Goal: Task Accomplishment & Management: Complete application form

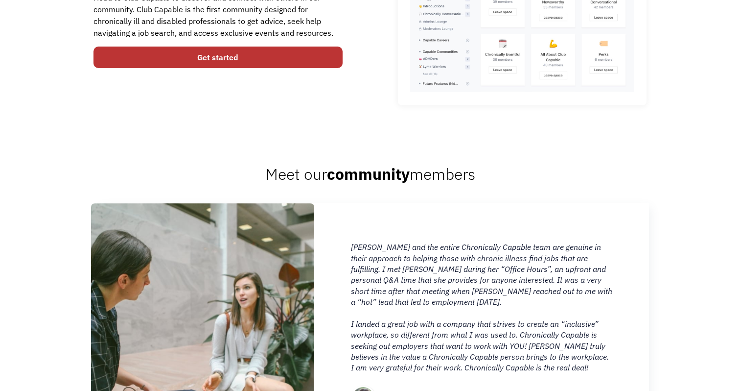
scroll to position [671, 0]
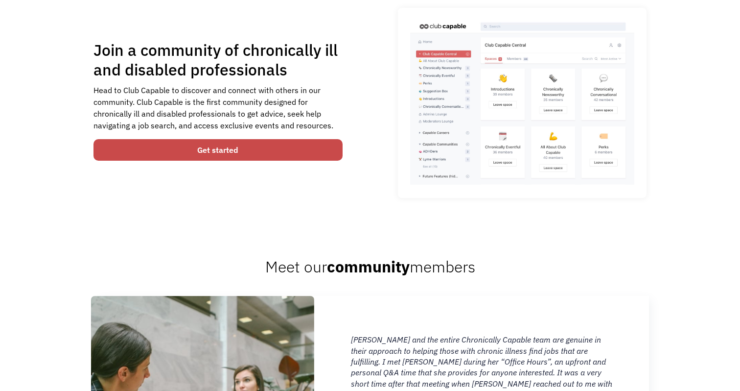
click at [304, 158] on link "Get started" at bounding box center [217, 150] width 249 height 22
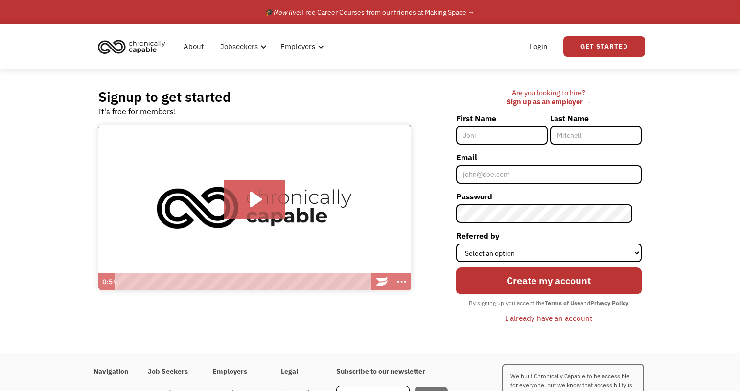
scroll to position [6, 0]
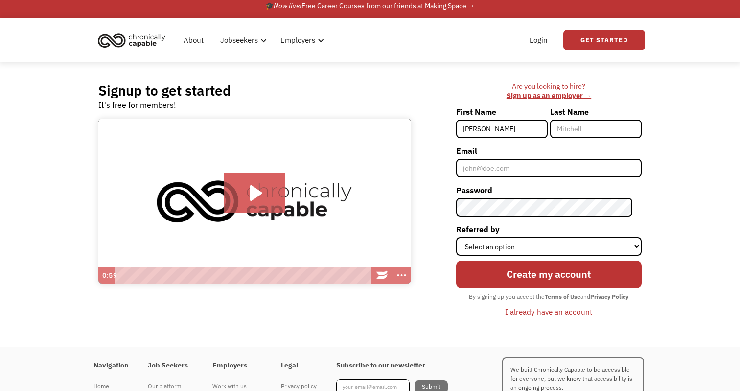
type input "Hannah"
click at [601, 127] on input "Last Name" at bounding box center [596, 128] width 92 height 19
type input "Batasee"
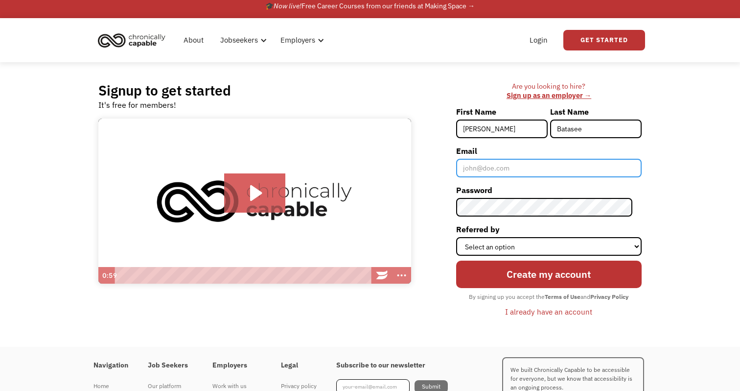
click at [613, 165] on input "Email" at bounding box center [549, 168] width 186 height 19
type input "[EMAIL_ADDRESS][DOMAIN_NAME]"
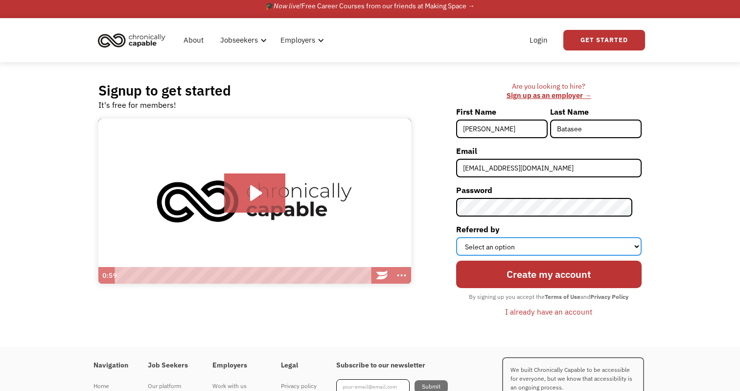
click at [601, 242] on select "Select an option Instagram Facebook Twitter Search Engine News Article Word of …" at bounding box center [549, 246] width 186 height 19
select select "Search Engine"
click at [465, 237] on select "Select an option Instagram Facebook Twitter Search Engine News Article Word of …" at bounding box center [549, 246] width 186 height 19
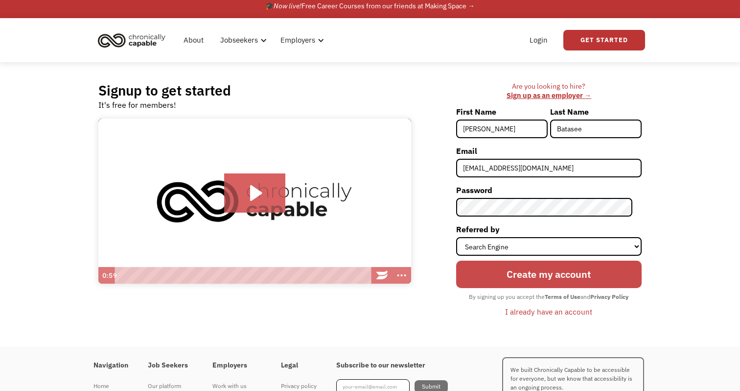
click at [585, 273] on input "Create my account" at bounding box center [549, 273] width 186 height 27
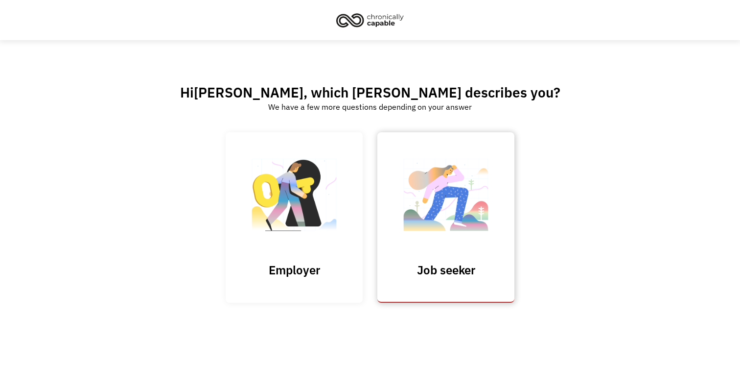
click at [463, 254] on link "Job seeker" at bounding box center [445, 217] width 137 height 170
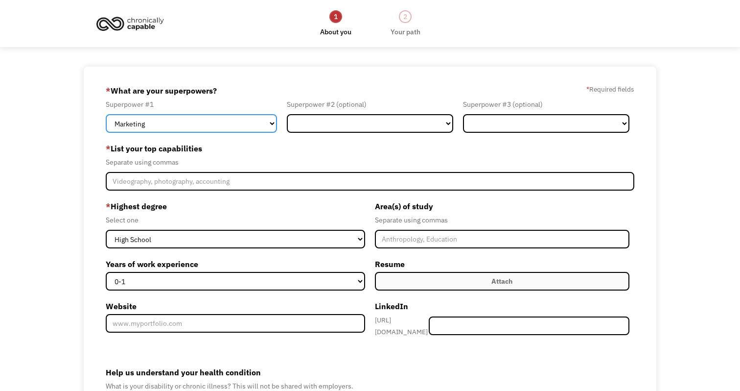
click at [230, 122] on select "Marketing Human Resources Finance Technology Operations Sales Industrial & Manu…" at bounding box center [191, 123] width 171 height 19
select select "Design"
click at [106, 114] on select "Marketing Human Resources Finance Technology Operations Sales Industrial & Manu…" at bounding box center [191, 123] width 171 height 19
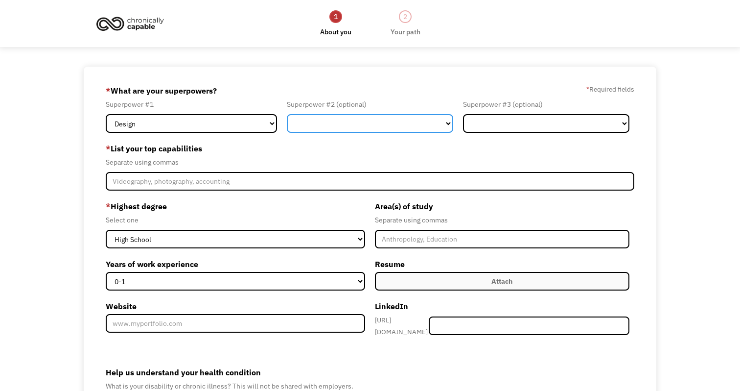
click at [334, 126] on select "Marketing Human Resources Finance Technology Operations Sales Industrial & Manu…" at bounding box center [370, 123] width 166 height 19
select select "Other"
click at [287, 114] on select "Marketing Human Resources Finance Technology Operations Sales Industrial & Manu…" at bounding box center [370, 123] width 166 height 19
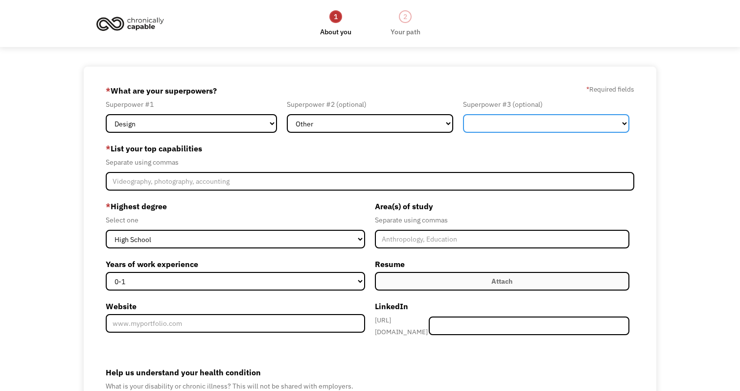
click at [502, 130] on select "Marketing Human Resources Finance Technology Operations Sales Industrial & Manu…" at bounding box center [546, 123] width 166 height 19
select select "Marketing"
click at [463, 114] on select "Marketing Human Resources Finance Technology Operations Sales Industrial & Manu…" at bounding box center [546, 123] width 166 height 19
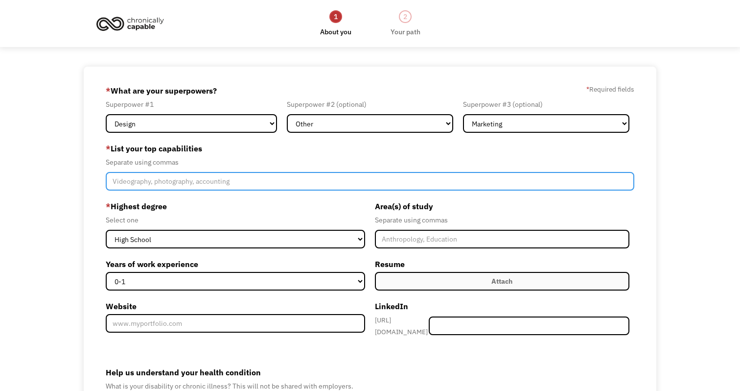
click at [279, 183] on input "Member-Create-Step1" at bounding box center [370, 181] width 528 height 19
type input "Photography, Graphic Design, Illustration, Typography"
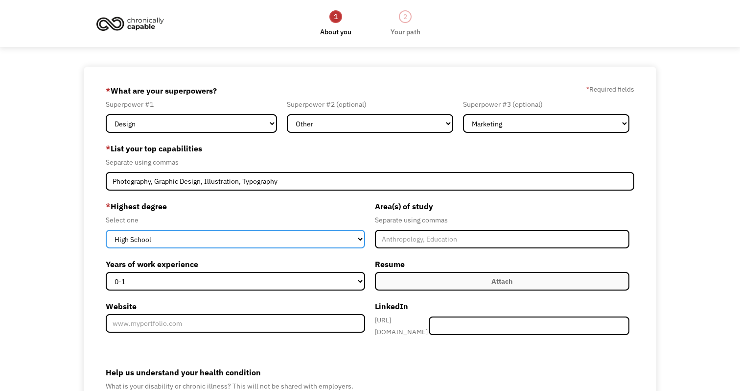
click at [233, 231] on select "High School Associates Bachelors Master's PhD" at bounding box center [235, 239] width 259 height 19
select select "bachelors"
click at [106, 230] on select "High School Associates Bachelors Master's PhD" at bounding box center [235, 239] width 259 height 19
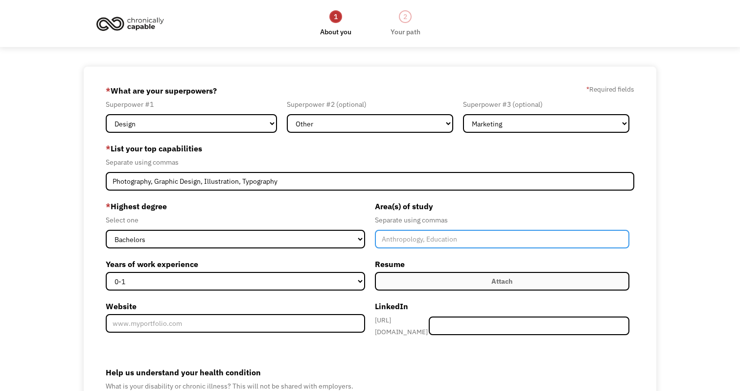
click at [401, 232] on input "Member-Create-Step1" at bounding box center [502, 239] width 255 height 19
type input "Graphic and Interactive Design"
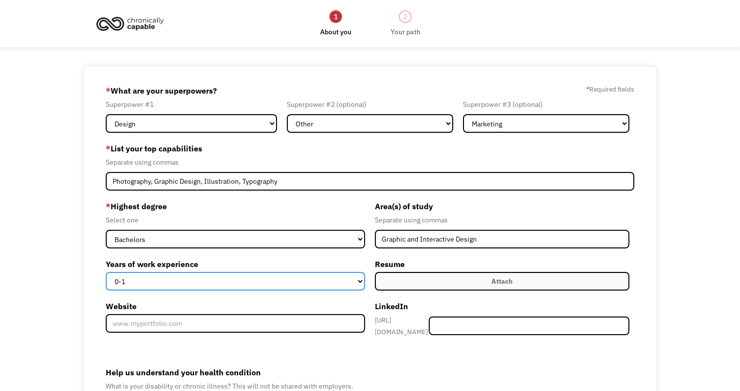
click at [290, 279] on select "0-1 2-4 5-10 11-15 15+" at bounding box center [235, 281] width 259 height 19
select select "5-10"
click at [106, 272] on select "0-1 2-4 5-10 11-15 15+" at bounding box center [235, 281] width 259 height 19
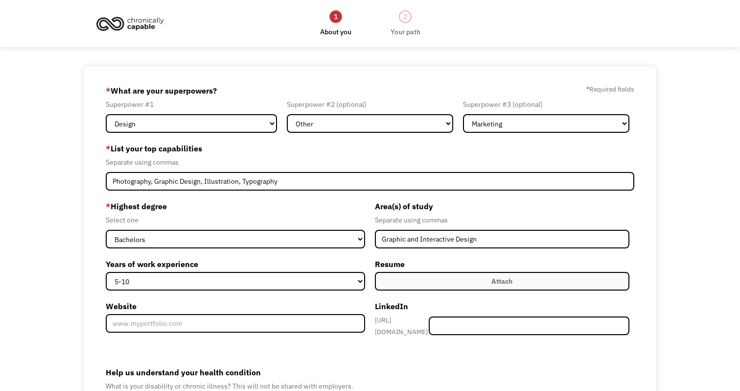
click at [481, 272] on label "Attach" at bounding box center [502, 281] width 255 height 19
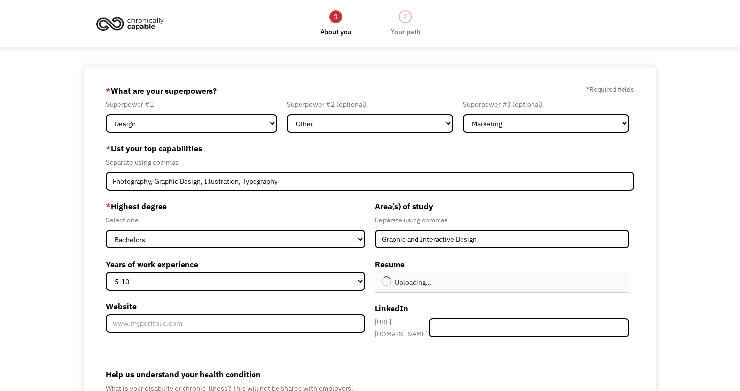
scroll to position [19, 0]
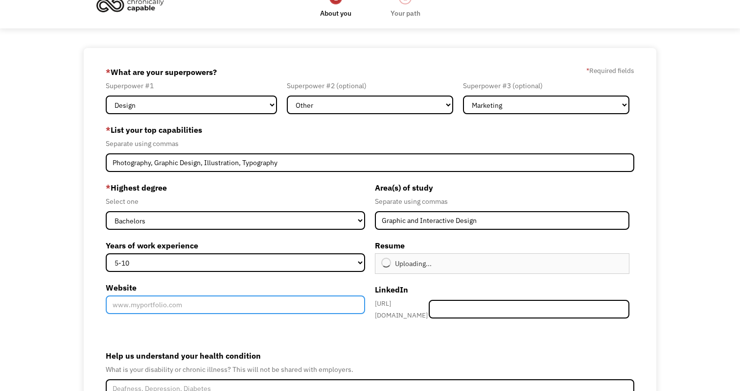
click at [269, 302] on input "Website" at bounding box center [235, 304] width 259 height 19
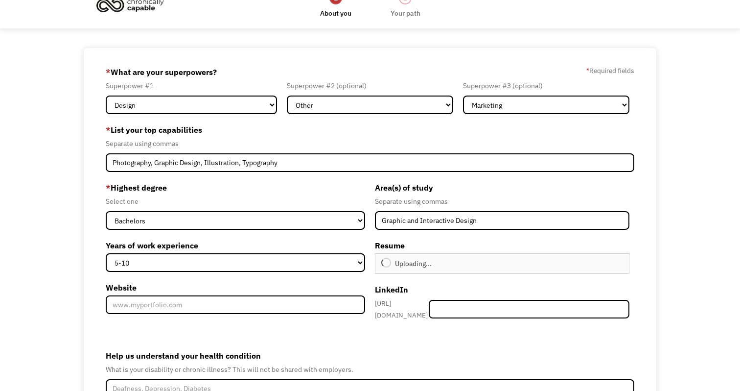
type input "Continue"
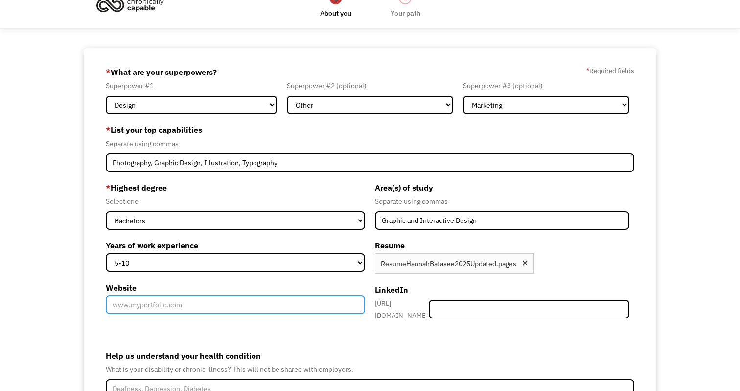
click at [170, 304] on input "Website" at bounding box center [235, 304] width 259 height 19
paste input "https://sites.google.com/view/hannah-batasees-portfolio/home?authuser=0"
type input "https://sites.google.com/view/hannah-batasees-portfolio/home?authuser=0"
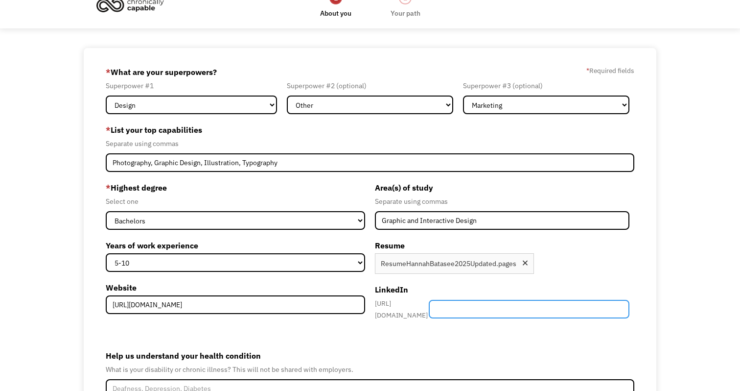
click at [475, 303] on input "Member-Create-Step1" at bounding box center [529, 309] width 201 height 19
paste input "https://www.linkedin.com/in/hannah-batasee/"
drag, startPoint x: 560, startPoint y: 307, endPoint x: 446, endPoint y: 306, distance: 113.6
click at [446, 306] on div "https://www.linkedin.com/in/ https://www.linkedin.com/in/hannah-batasee/" at bounding box center [502, 308] width 255 height 23
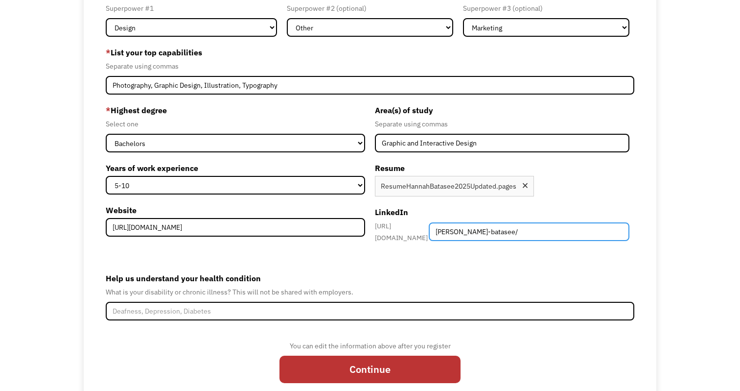
scroll to position [127, 0]
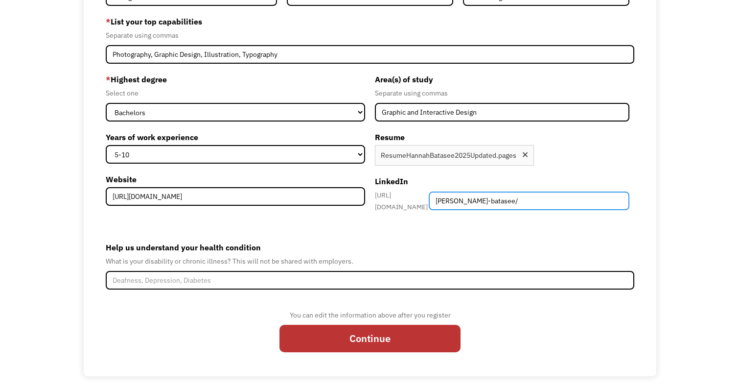
type input "[PERSON_NAME]-batasee/"
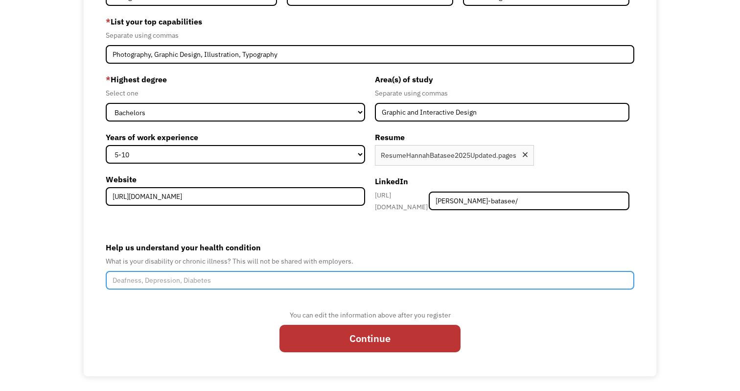
click at [244, 271] on input "Help us understand your health condition" at bounding box center [370, 280] width 528 height 19
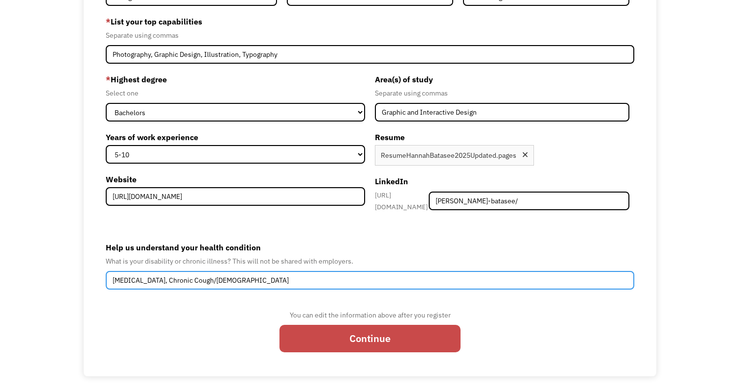
type input "Anemia, Chronic Cough/Asthma"
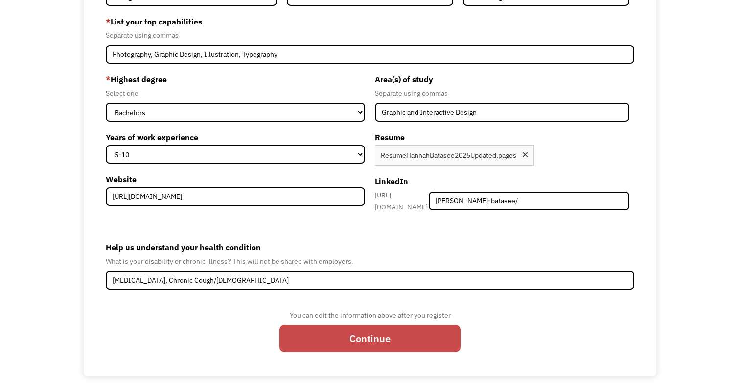
click at [385, 333] on input "Continue" at bounding box center [369, 338] width 181 height 27
type input "Please wait..."
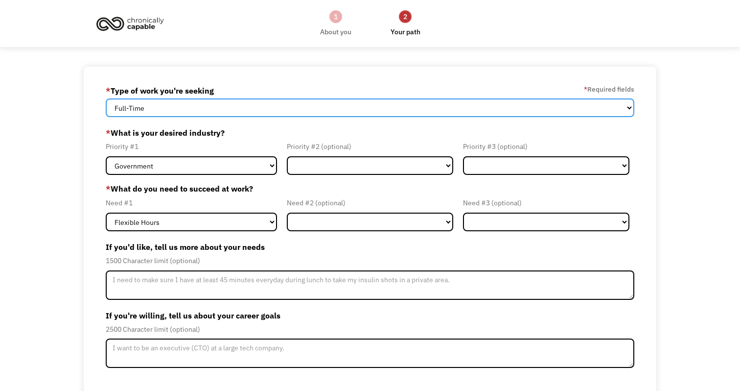
click at [394, 108] on select "Full-Time Part-Time Both Full-Time and Part-Time" at bounding box center [370, 107] width 528 height 19
select select "Both Full-Time and Part-Time"
click at [106, 98] on select "Full-Time Part-Time Both Full-Time and Part-Time" at bounding box center [370, 107] width 528 height 19
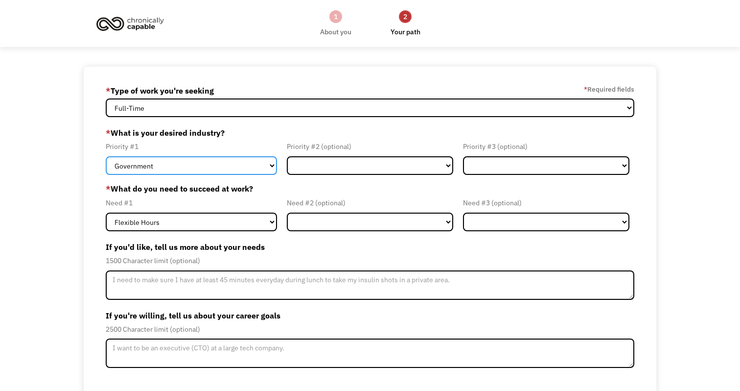
click at [210, 170] on select "Government Finance & Insurance Health & Social Care Tech & Engineering Creative…" at bounding box center [191, 165] width 171 height 19
select select "Creative & Design"
click at [106, 156] on select "Government Finance & Insurance Health & Social Care Tech & Engineering Creative…" at bounding box center [191, 165] width 171 height 19
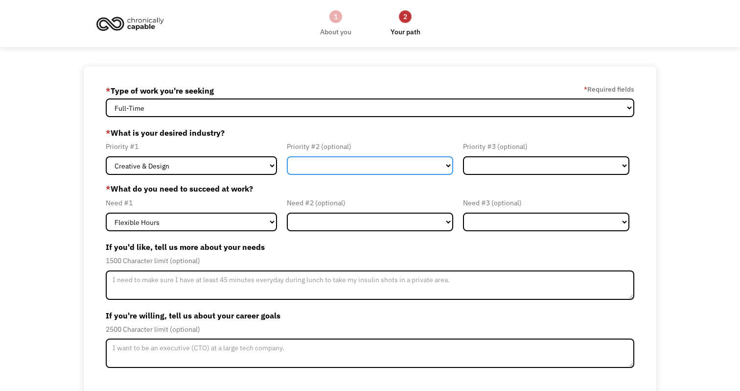
click at [333, 156] on select "Government Finance & Insurance Health & Social Care Tech & Engineering Creative…" at bounding box center [370, 165] width 166 height 19
select select "Other"
click at [287, 156] on select "Government Finance & Insurance Health & Social Care Tech & Engineering Creative…" at bounding box center [370, 165] width 166 height 19
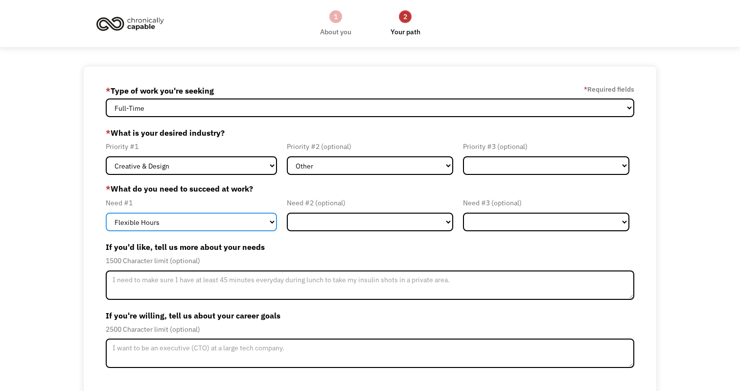
click at [219, 219] on select "Flexible Hours Remote Work Service Animal On-site Accommodations Visual Support…" at bounding box center [191, 221] width 171 height 19
select select "Remote Work"
click at [106, 212] on select "Flexible Hours Remote Work Service Animal On-site Accommodations Visual Support…" at bounding box center [191, 221] width 171 height 19
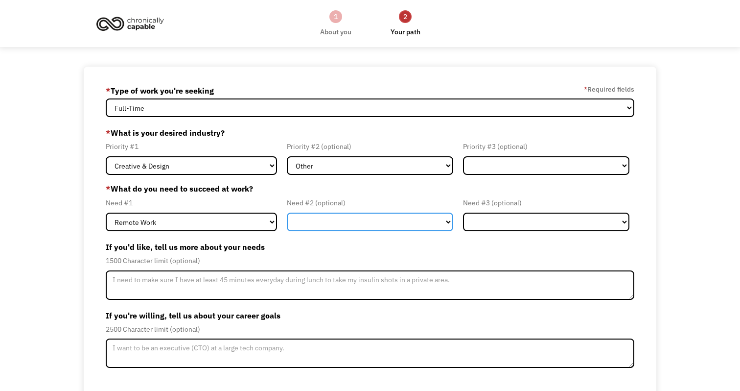
click at [346, 225] on select "Flexible Hours Remote Work Service Animal On-site Accommodations Visual Support…" at bounding box center [370, 221] width 166 height 19
select select "On-site Accommodations"
click at [287, 212] on select "Flexible Hours Remote Work Service Animal On-site Accommodations Visual Support…" at bounding box center [370, 221] width 166 height 19
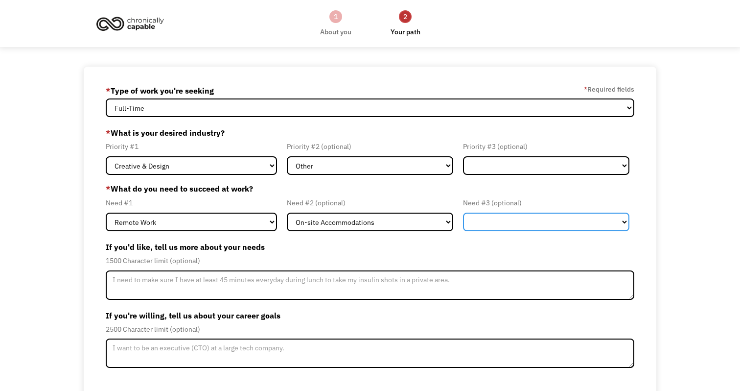
click at [483, 225] on select "Flexible Hours Remote Work Service Animal On-site Accommodations Visual Support…" at bounding box center [546, 221] width 166 height 19
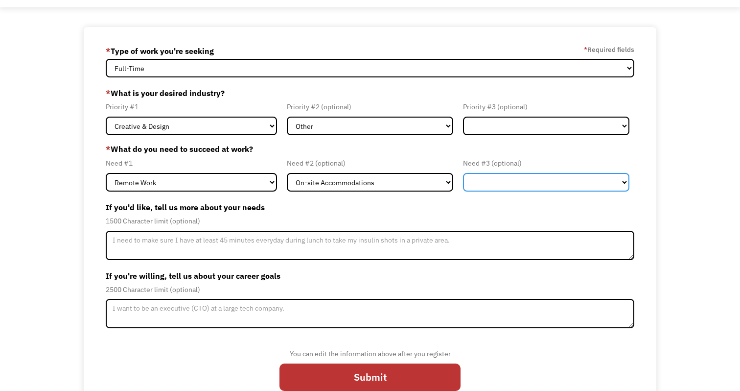
scroll to position [42, 0]
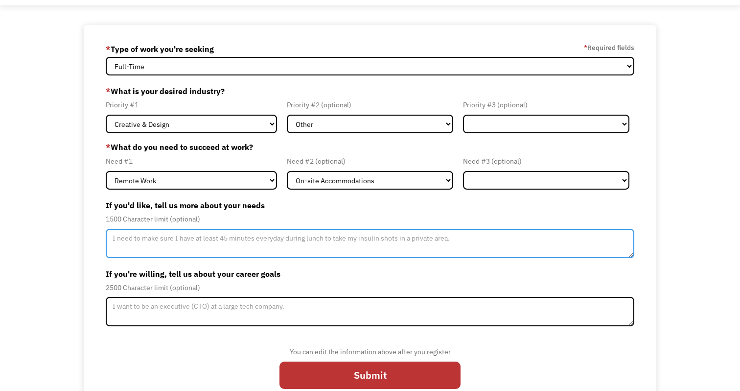
click at [247, 243] on textarea "Member-Update-Form-Step2" at bounding box center [370, 243] width 528 height 29
drag, startPoint x: 332, startPoint y: 236, endPoint x: 175, endPoint y: 239, distance: 157.2
click at [175, 239] on textarea "I need to make sure I am in a space that allows me to be able to" at bounding box center [370, 243] width 528 height 29
type textarea "I"
type textarea "s"
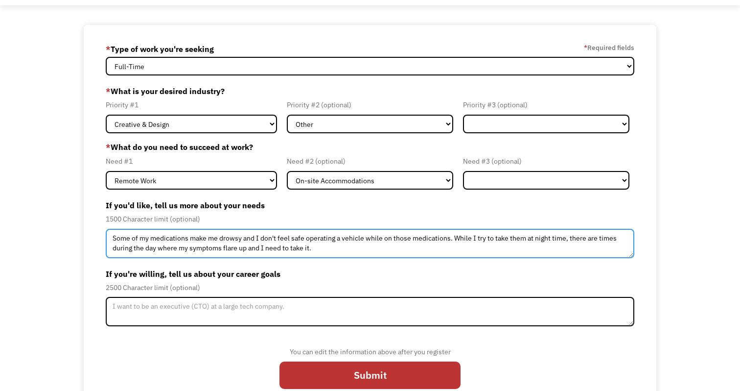
type textarea "Some of my medications make me drowsy and I don't feel safe operating a vehicle…"
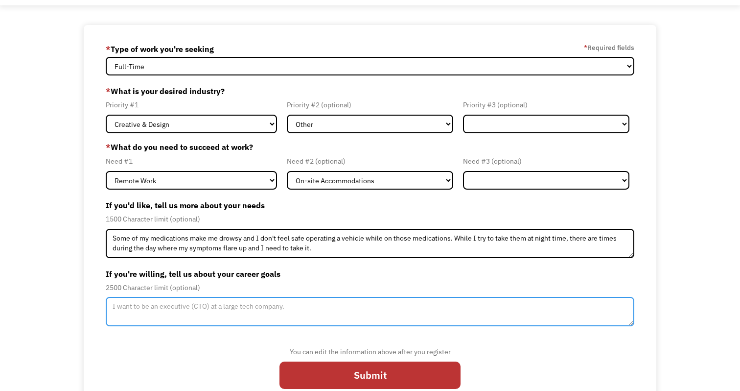
click at [228, 306] on textarea "Member-Update-Form-Step2" at bounding box center [370, 311] width 528 height 29
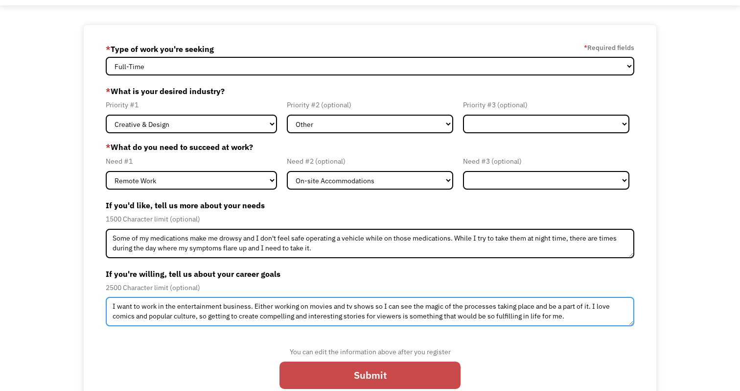
type textarea "I want to work in the entertainment business. Either working on movies and tv s…"
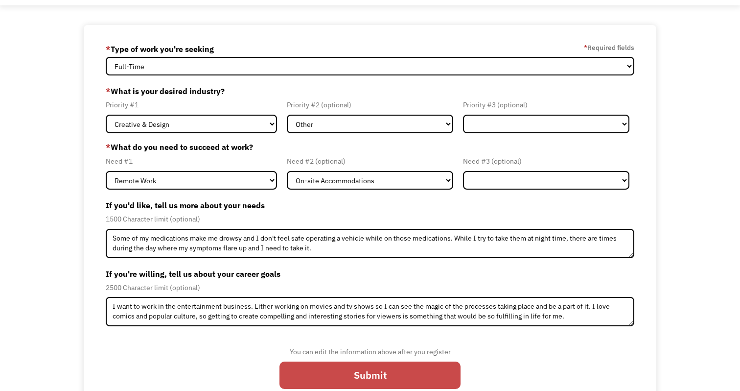
click at [424, 374] on input "Submit" at bounding box center [369, 374] width 181 height 27
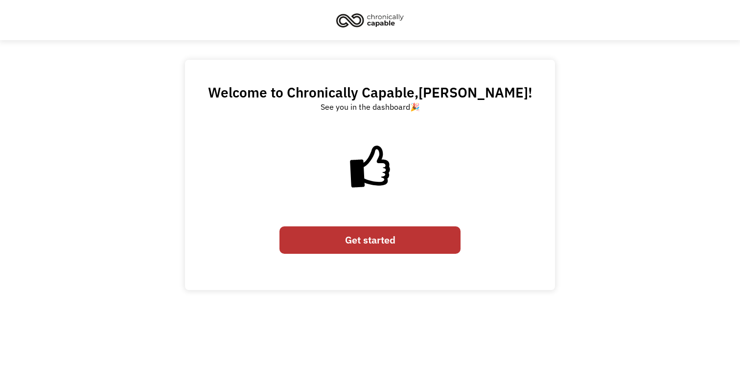
click at [386, 236] on link "Get started" at bounding box center [369, 239] width 181 height 27
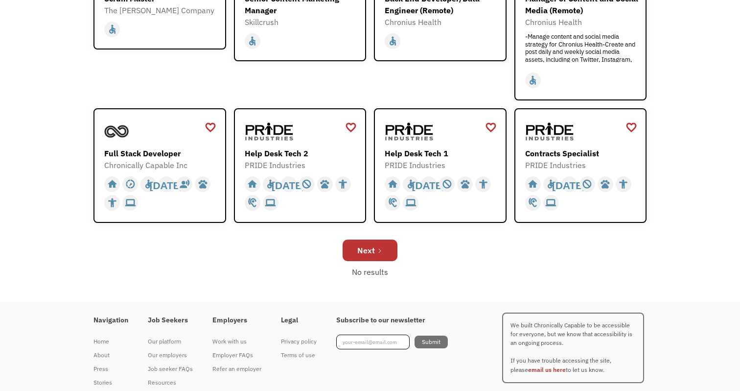
scroll to position [353, 0]
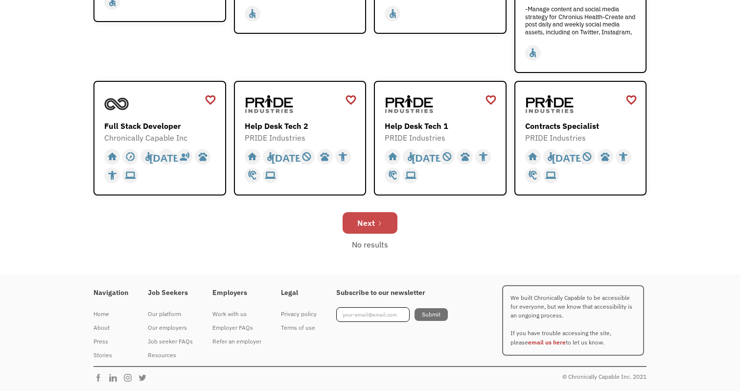
click at [388, 218] on link "Next" at bounding box center [370, 223] width 55 height 22
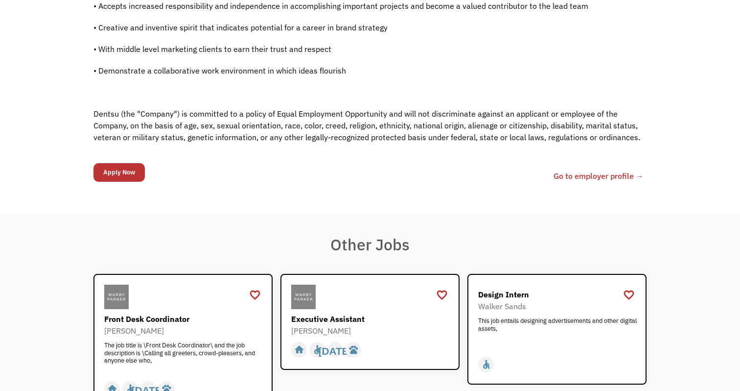
scroll to position [436, 0]
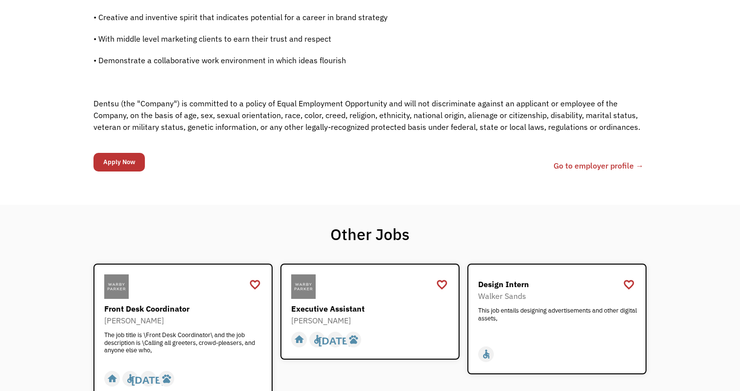
click at [117, 152] on form "68b7189903d72bacb352e6f0 [EMAIL_ADDRESS][DOMAIN_NAME] [PERSON_NAME] junior-stra…" at bounding box center [118, 161] width 51 height 23
click at [120, 161] on input "Apply Now" at bounding box center [118, 162] width 51 height 19
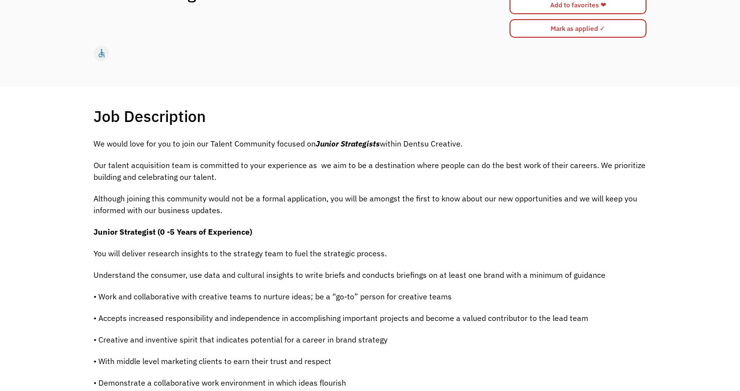
scroll to position [0, 0]
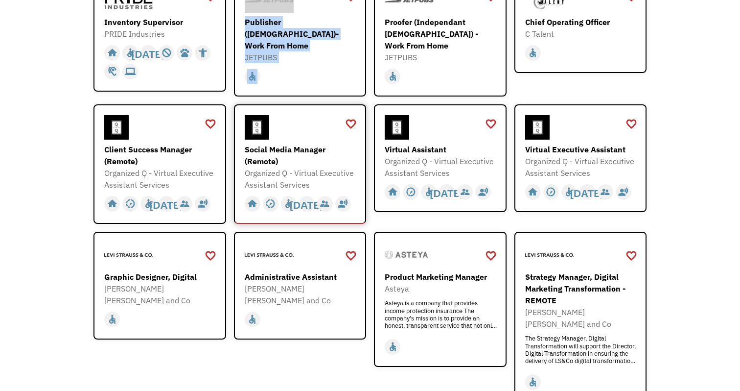
scroll to position [233, 0]
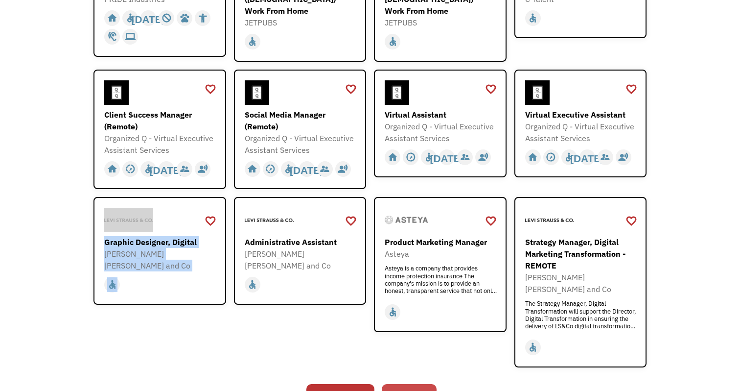
click at [396, 384] on link "Next" at bounding box center [409, 395] width 55 height 22
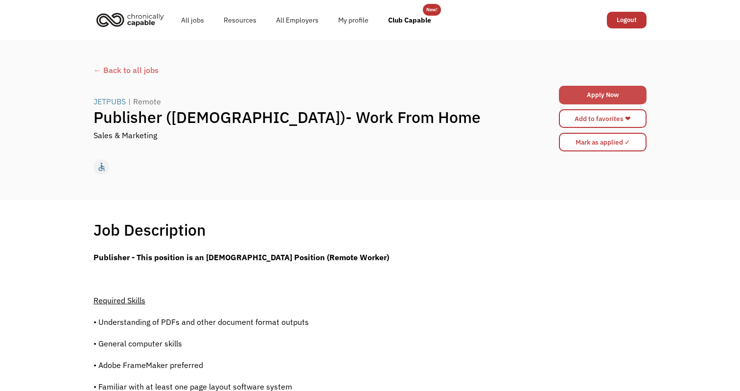
click at [596, 94] on link "Apply Now" at bounding box center [603, 95] width 88 height 19
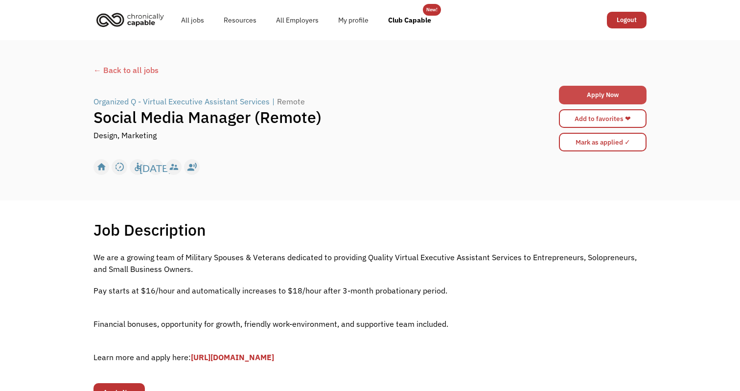
click at [587, 96] on link "Apply Now" at bounding box center [603, 95] width 88 height 19
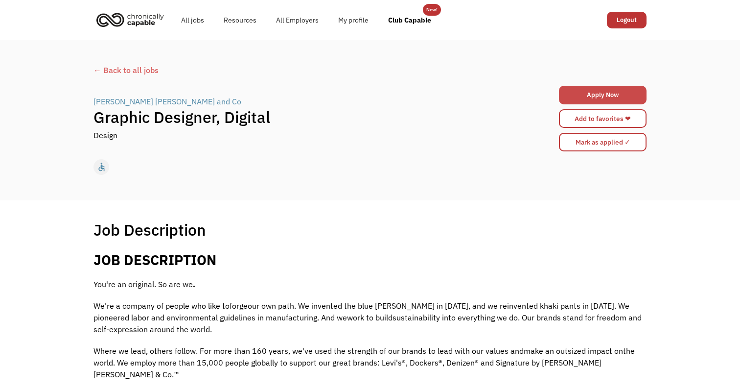
click at [592, 89] on link "Apply Now" at bounding box center [603, 95] width 88 height 19
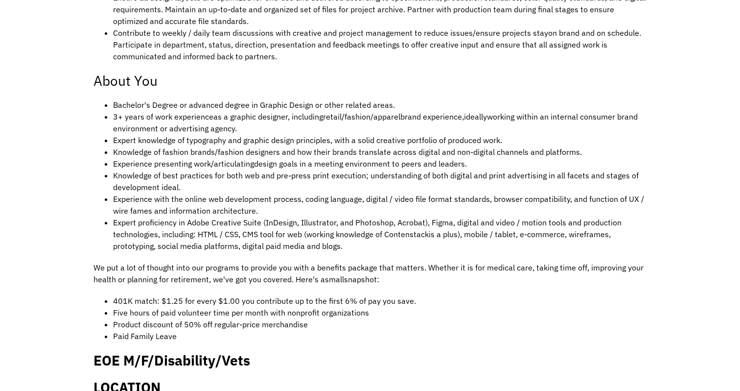
scroll to position [592, 0]
